Goal: Check status: Check status

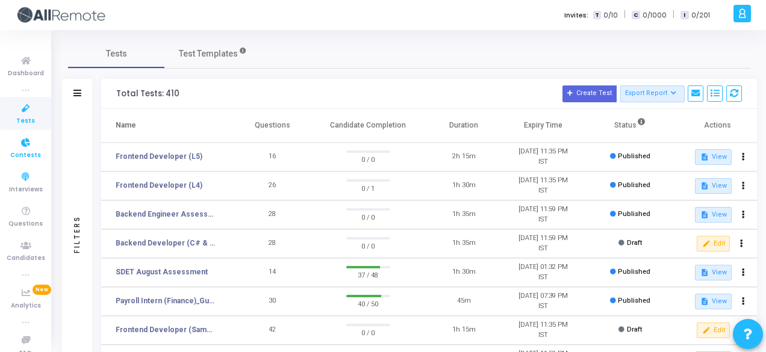
click at [2, 152] on link "Contests" at bounding box center [25, 147] width 51 height 33
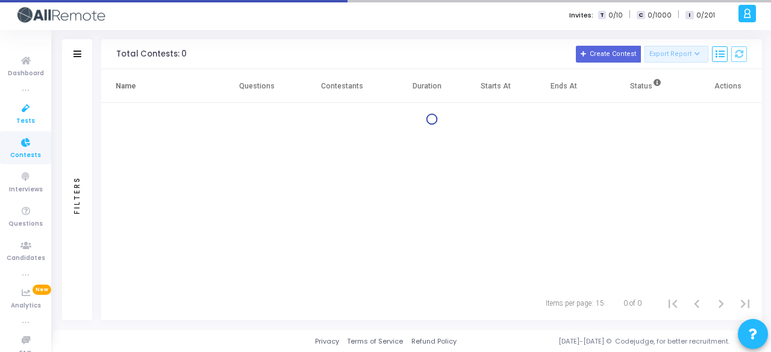
click at [4, 124] on link "Tests" at bounding box center [25, 113] width 51 height 33
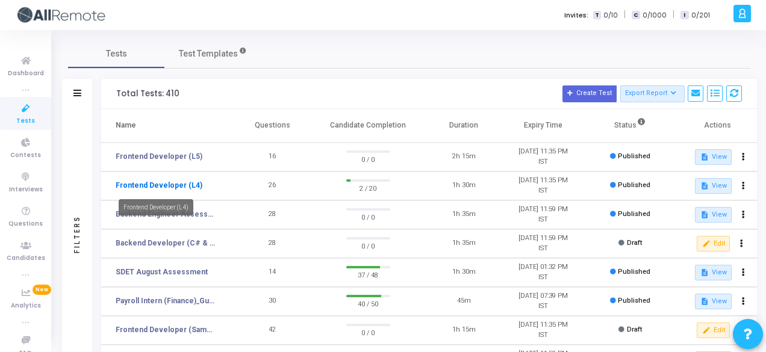
click at [169, 184] on link "Frontend Developer (L4)" at bounding box center [159, 185] width 87 height 11
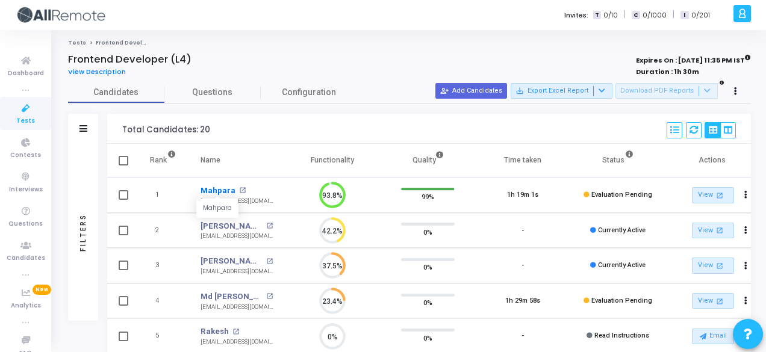
click at [214, 187] on link "Mahpara" at bounding box center [218, 191] width 35 height 12
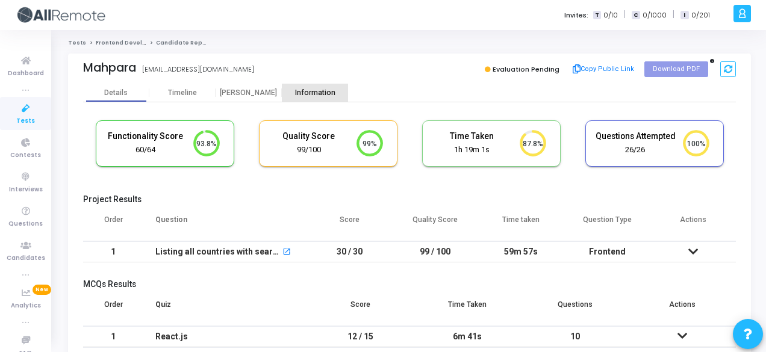
click at [325, 92] on div "Information" at bounding box center [315, 93] width 66 height 9
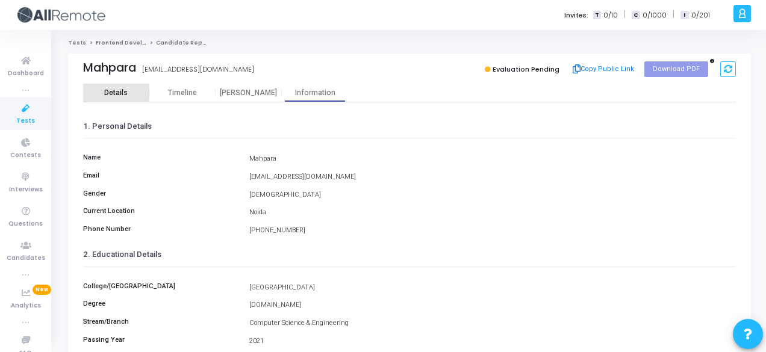
click at [110, 91] on div "Details" at bounding box center [115, 93] width 23 height 9
